Goal: Task Accomplishment & Management: Complete application form

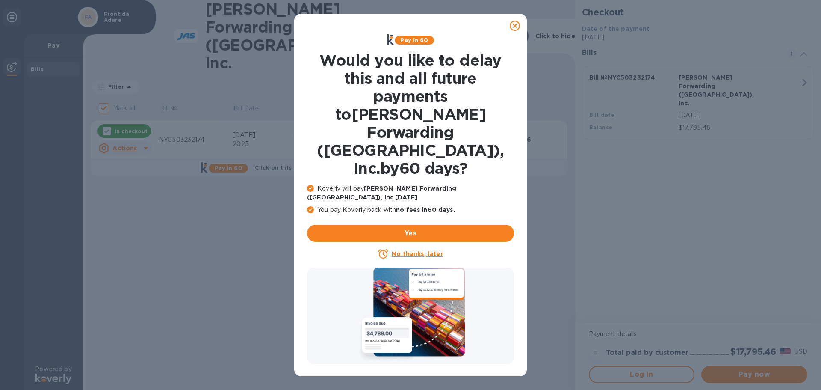
click at [411, 250] on u "No thanks, later" at bounding box center [417, 253] width 51 height 7
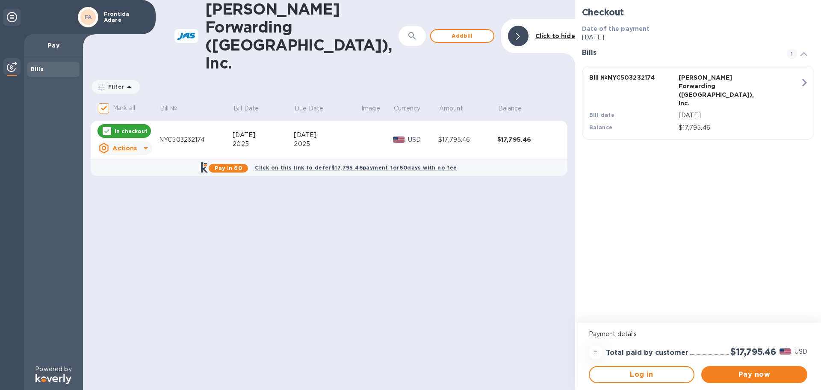
click at [48, 68] on div "Bills" at bounding box center [53, 69] width 45 height 9
click at [38, 67] on b "Bills" at bounding box center [37, 69] width 13 height 6
click at [35, 67] on b "Bills" at bounding box center [37, 69] width 13 height 6
click at [31, 69] on b "Bills" at bounding box center [37, 69] width 13 height 6
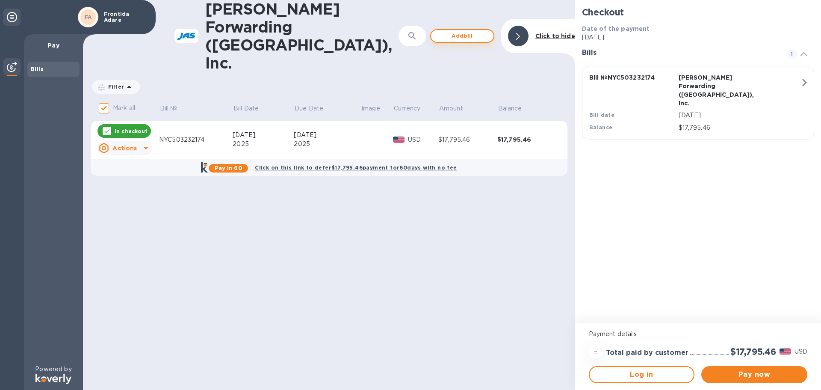
click at [456, 31] on span "Add bill" at bounding box center [462, 36] width 49 height 10
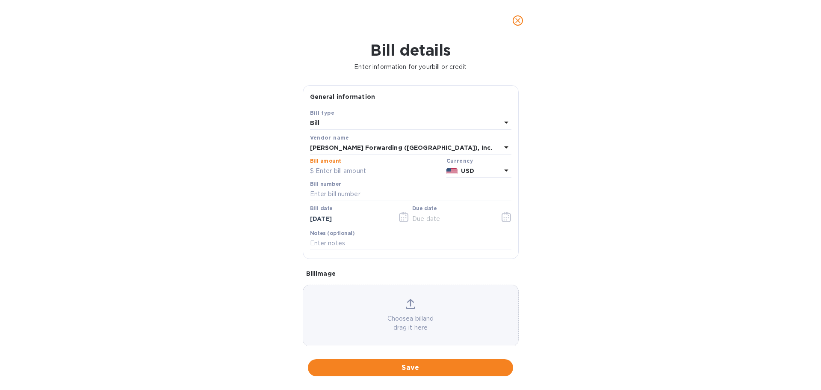
click at [329, 168] on input "text" at bounding box center [376, 171] width 133 height 13
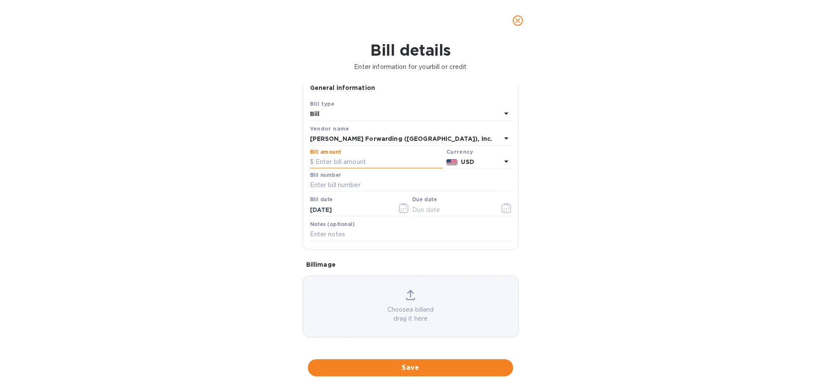
scroll to position [11, 0]
click at [328, 154] on input "text" at bounding box center [376, 160] width 133 height 13
type input "14,937.68"
click at [338, 178] on input "text" at bounding box center [410, 183] width 201 height 13
type input "NYC503260055"
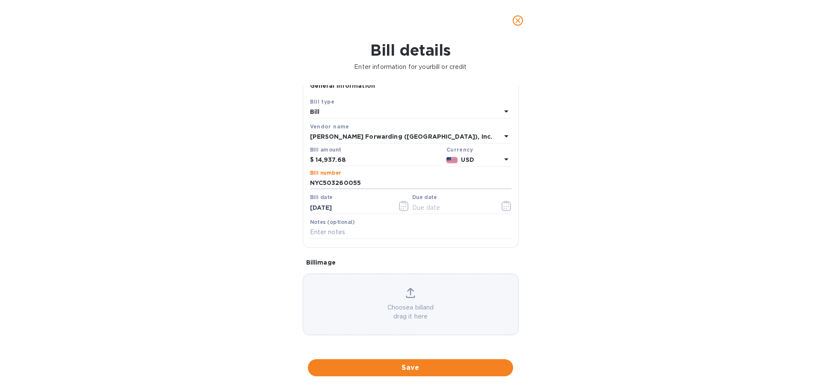
click at [520, 20] on icon "close" at bounding box center [518, 20] width 9 height 9
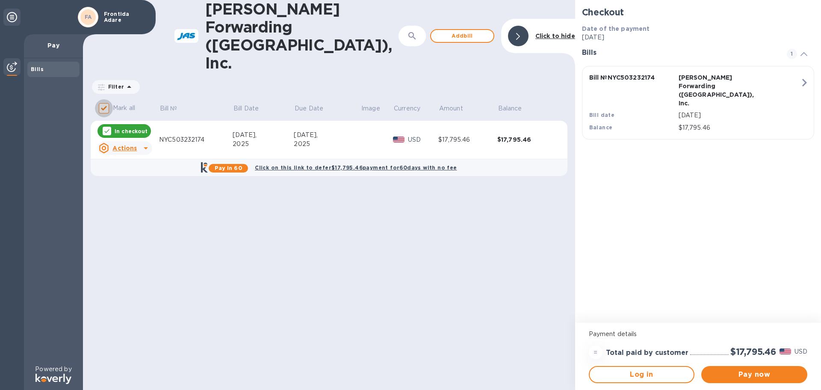
click at [103, 99] on input "Mark all" at bounding box center [104, 108] width 18 height 18
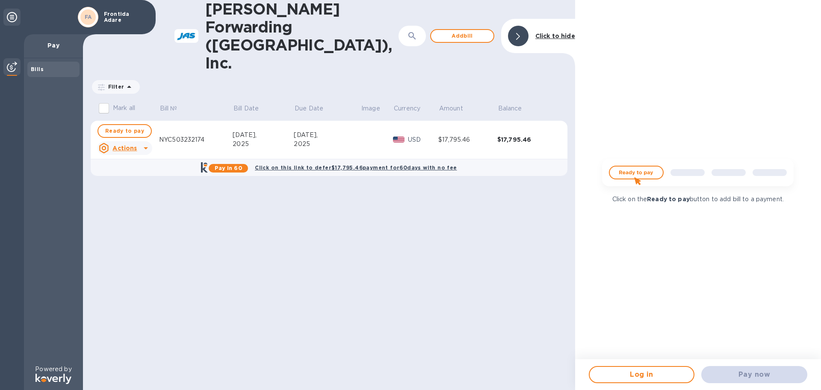
click at [142, 143] on icon at bounding box center [146, 148] width 10 height 10
click at [133, 145] on b "Open bill" at bounding box center [135, 146] width 29 height 7
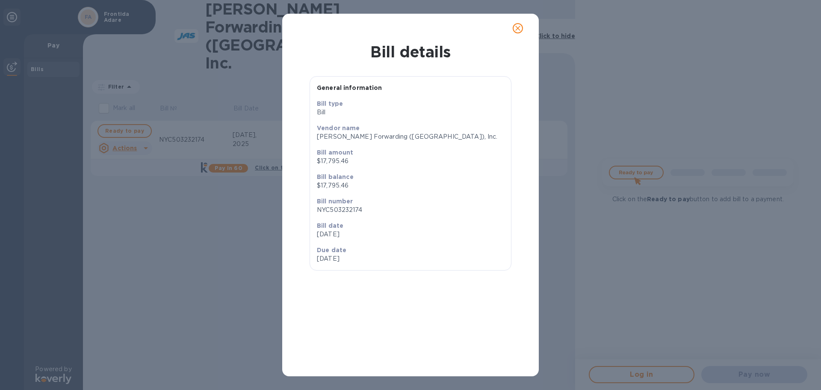
click at [515, 28] on icon "close" at bounding box center [518, 28] width 9 height 9
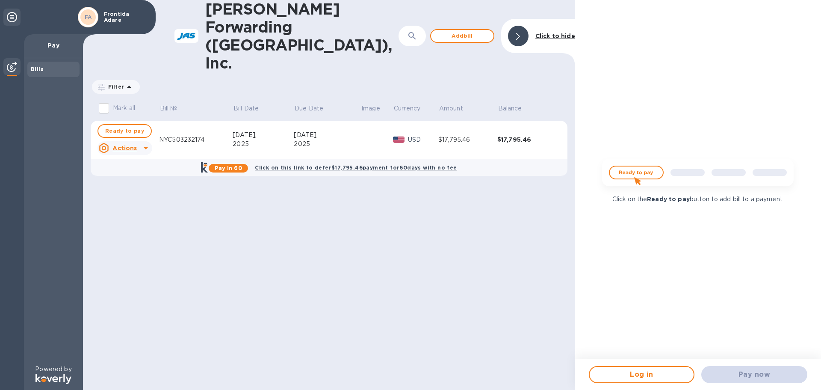
click at [14, 18] on icon at bounding box center [12, 17] width 10 height 10
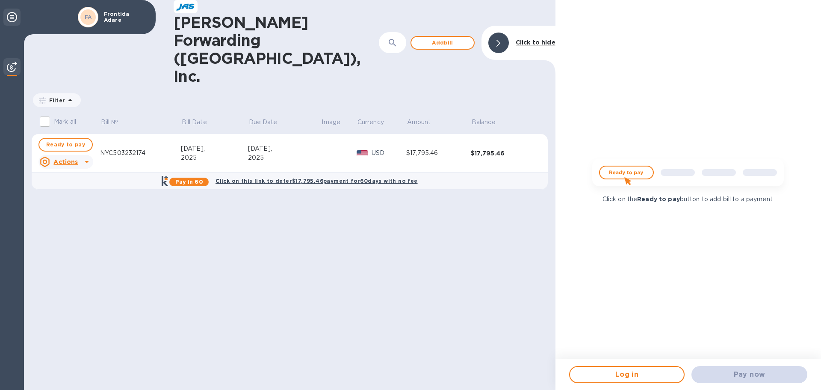
click at [18, 17] on div at bounding box center [11, 17] width 17 height 17
click at [53, 112] on input "Mark all" at bounding box center [45, 121] width 18 height 18
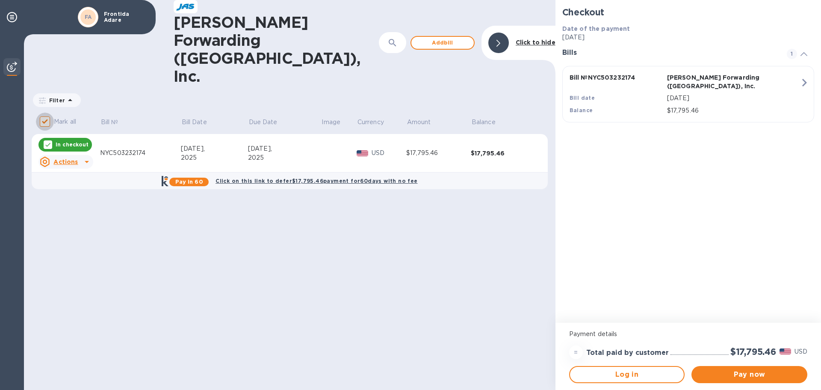
click at [50, 112] on input "Mark all" at bounding box center [45, 121] width 18 height 18
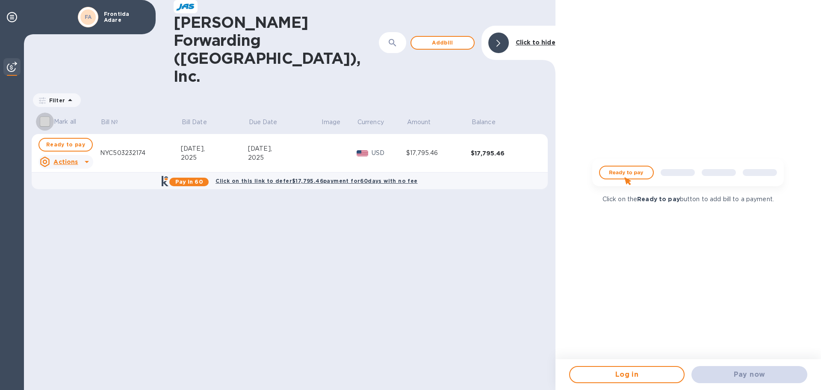
click at [47, 112] on input "Mark all" at bounding box center [45, 121] width 18 height 18
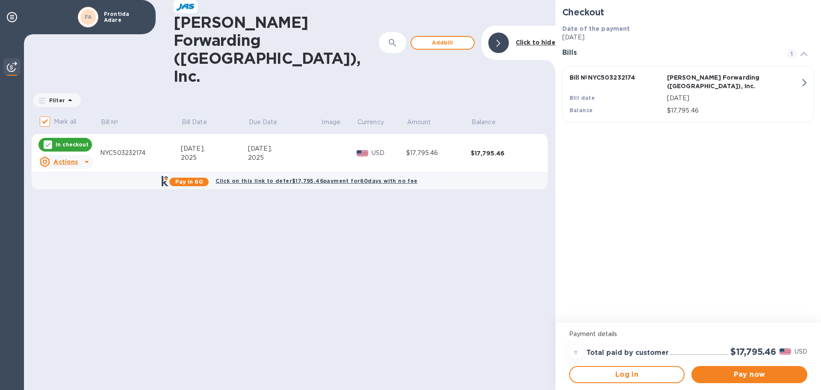
click at [48, 112] on input "Mark all" at bounding box center [45, 121] width 18 height 18
checkbox input "false"
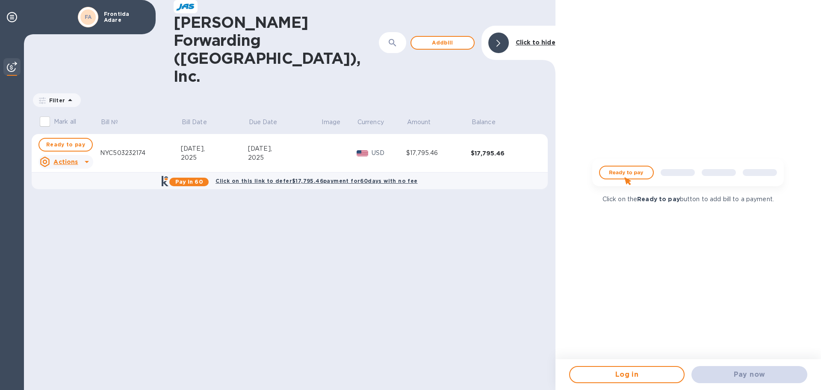
click at [128, 19] on p "Frontida Adare" at bounding box center [125, 17] width 43 height 12
click at [80, 16] on div "FA" at bounding box center [87, 16] width 15 height 15
click at [13, 18] on icon at bounding box center [12, 17] width 10 height 10
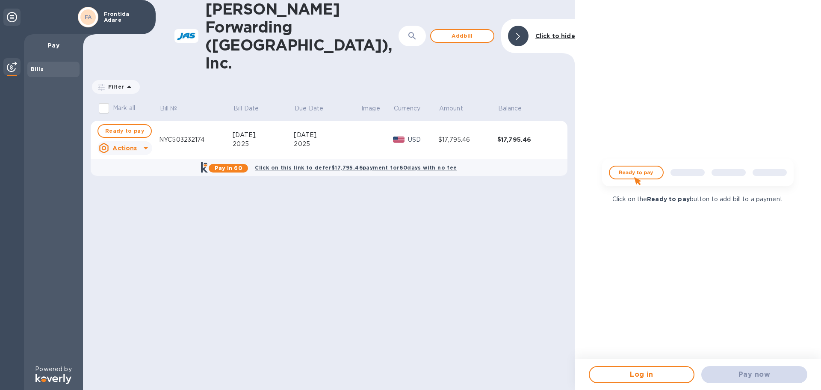
click at [40, 65] on div "Bills" at bounding box center [53, 69] width 45 height 9
click at [12, 64] on img at bounding box center [12, 67] width 10 height 10
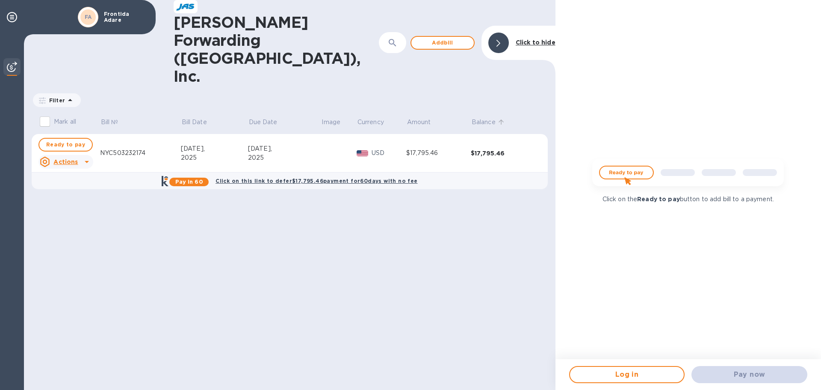
click at [485, 118] on p "Balance" at bounding box center [484, 122] width 24 height 9
click at [414, 118] on p "Amount" at bounding box center [419, 122] width 24 height 9
click at [369, 118] on p "Currency" at bounding box center [370, 122] width 27 height 9
click at [325, 118] on p "Image" at bounding box center [331, 122] width 19 height 9
click at [112, 118] on p "Bill №" at bounding box center [110, 122] width 18 height 9
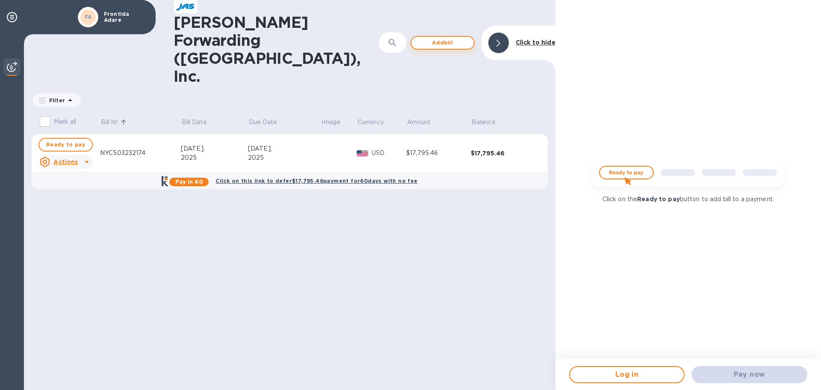
click at [443, 38] on span "Add bill" at bounding box center [442, 43] width 49 height 10
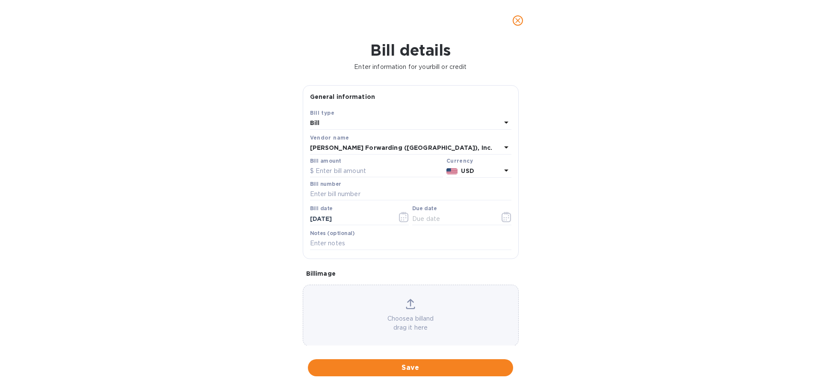
drag, startPoint x: 330, startPoint y: 278, endPoint x: 329, endPoint y: 273, distance: 4.8
click at [330, 277] on div "Bill image" at bounding box center [411, 273] width 216 height 15
click at [504, 122] on icon at bounding box center [506, 122] width 4 height 2
click at [504, 122] on div "Bill type Bill Credit" at bounding box center [410, 149] width 201 height 64
click at [517, 21] on icon "close" at bounding box center [517, 20] width 5 height 5
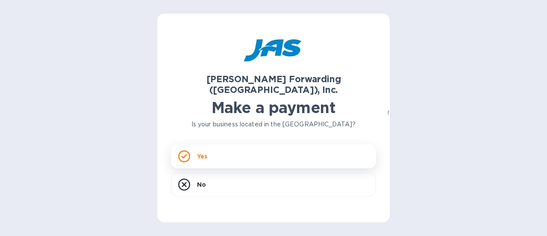
click at [191, 146] on div "Yes" at bounding box center [273, 156] width 205 height 24
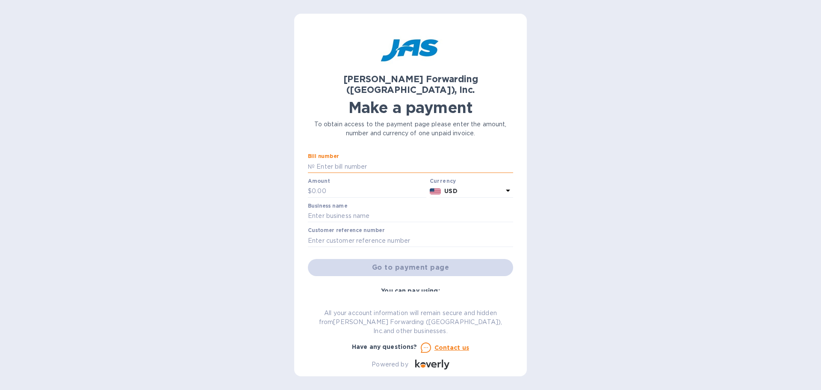
click at [321, 160] on input "text" at bounding box center [414, 166] width 198 height 13
type input "NYC503232174"
click at [330, 185] on input "text" at bounding box center [369, 191] width 115 height 13
type input "17,795.46"
click at [363, 210] on input "text" at bounding box center [410, 216] width 205 height 13
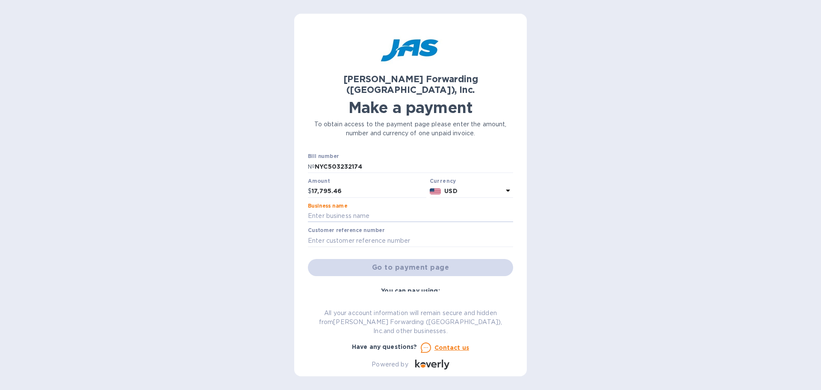
type input "Frontida Adare"
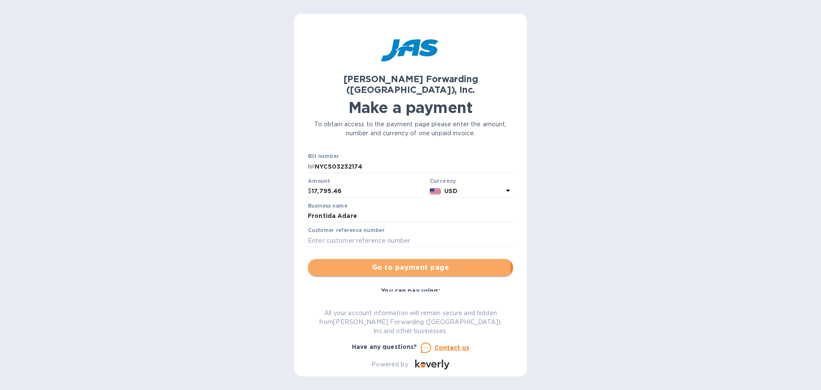
click at [391, 235] on span "Go to payment page" at bounding box center [411, 267] width 192 height 10
